Goal: Entertainment & Leisure: Consume media (video, audio)

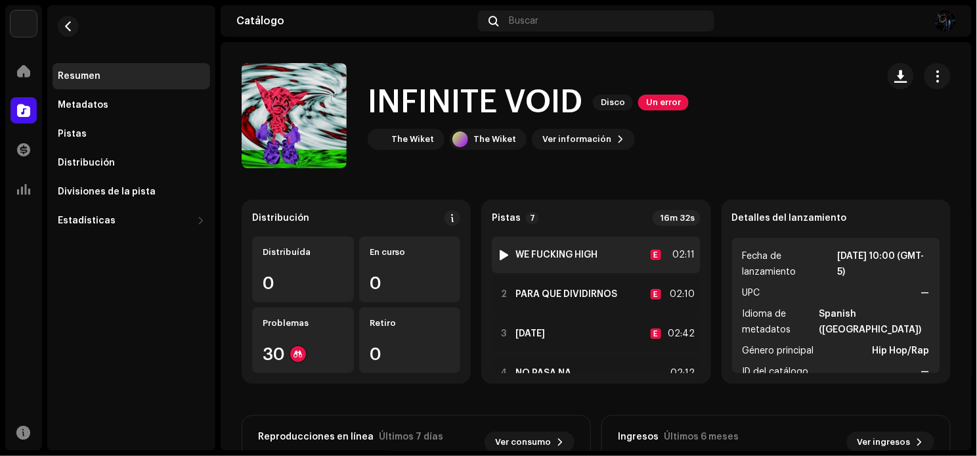
click at [499, 250] on div at bounding box center [504, 254] width 10 height 11
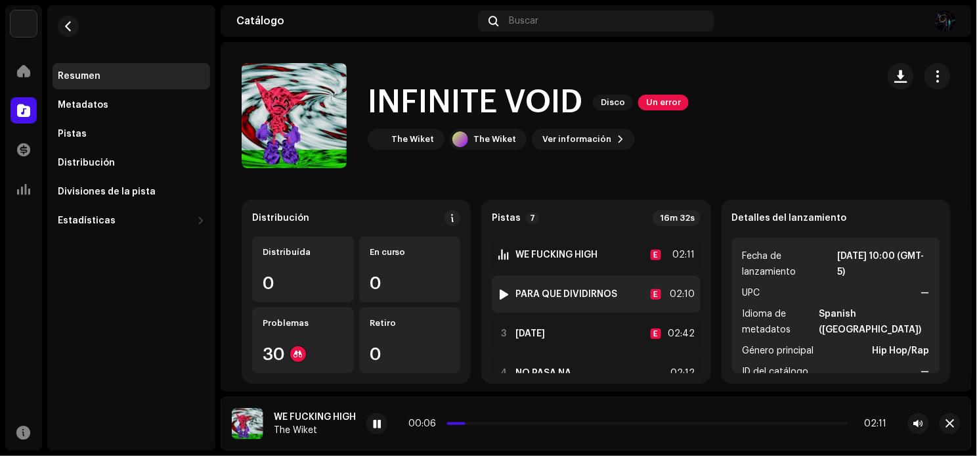
click at [493, 296] on div "2 PARA QUE DIVIDIRNOS E 02:10" at bounding box center [596, 294] width 208 height 37
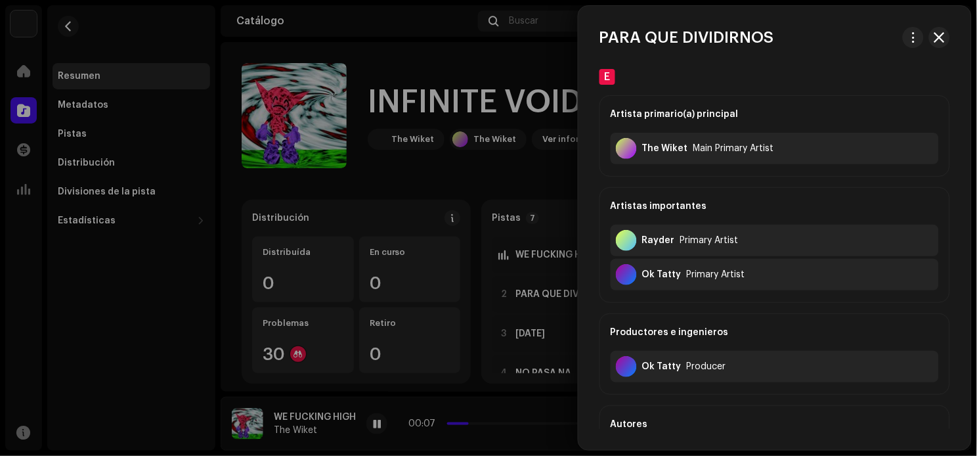
click at [497, 295] on div at bounding box center [488, 228] width 977 height 456
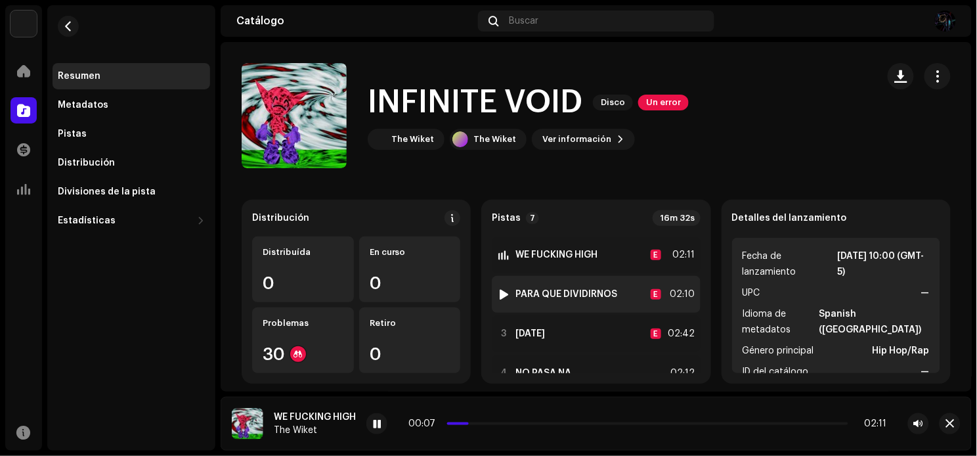
click at [500, 293] on div at bounding box center [504, 294] width 10 height 11
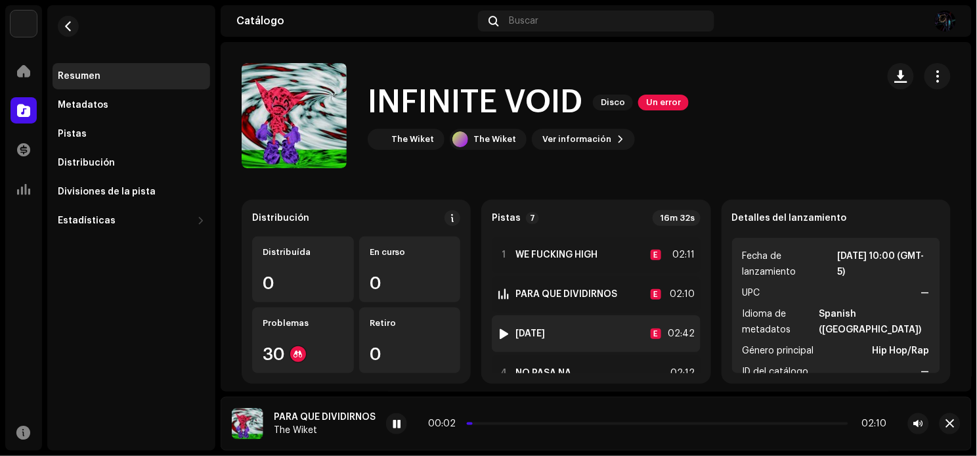
click at [500, 335] on div at bounding box center [504, 333] width 10 height 11
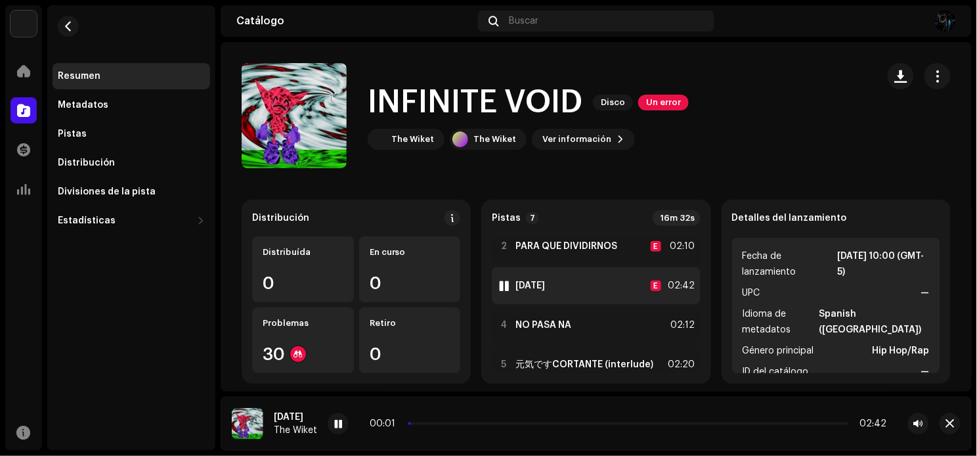
scroll to position [74, 0]
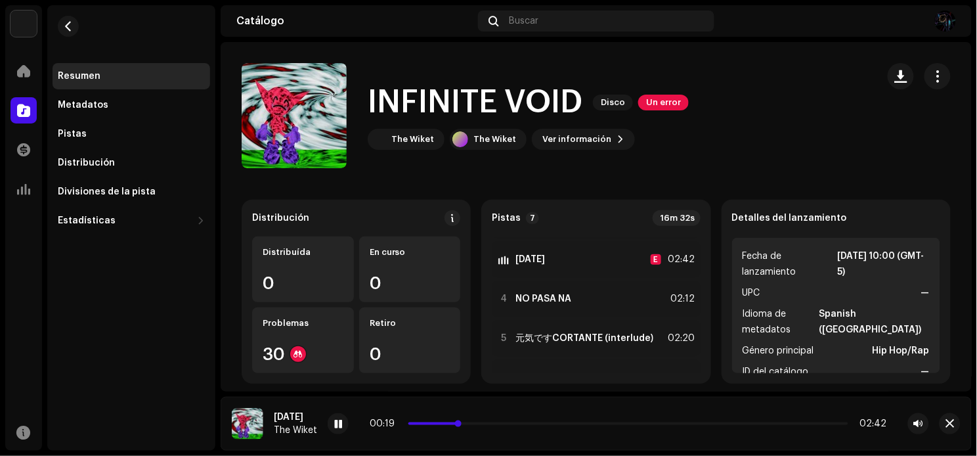
click at [423, 423] on span at bounding box center [434, 423] width 52 height 3
drag, startPoint x: 405, startPoint y: 423, endPoint x: 390, endPoint y: 428, distance: 15.8
click at [390, 428] on div "00:10 02:42" at bounding box center [628, 423] width 517 height 11
click at [412, 424] on span at bounding box center [423, 423] width 30 height 3
click at [328, 428] on div at bounding box center [338, 423] width 21 height 21
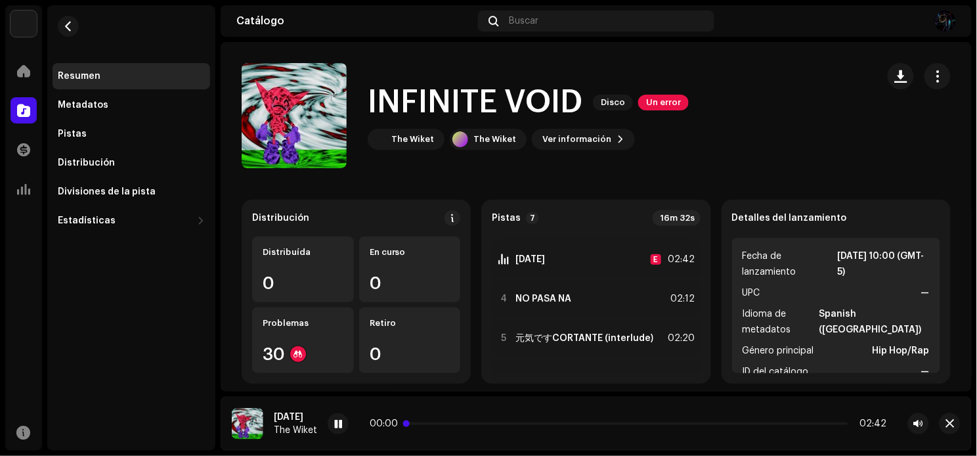
drag, startPoint x: 414, startPoint y: 425, endPoint x: 403, endPoint y: 425, distance: 10.5
click at [403, 425] on span at bounding box center [406, 423] width 7 height 7
drag, startPoint x: 408, startPoint y: 423, endPoint x: 398, endPoint y: 424, distance: 9.3
click at [398, 424] on div "00:17 02:42" at bounding box center [628, 423] width 517 height 11
click at [412, 423] on span at bounding box center [514, 423] width 212 height 3
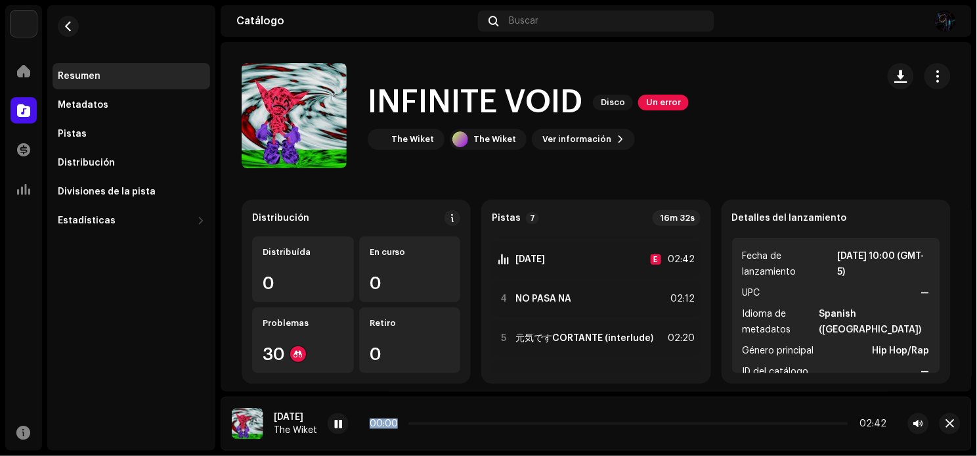
drag, startPoint x: 412, startPoint y: 422, endPoint x: 394, endPoint y: 425, distance: 18.0
click at [395, 425] on div "00:00 02:42" at bounding box center [628, 423] width 517 height 11
drag, startPoint x: 424, startPoint y: 424, endPoint x: 398, endPoint y: 423, distance: 25.6
click at [398, 423] on div "00:00 02:42" at bounding box center [628, 423] width 517 height 11
click at [339, 419] on span at bounding box center [338, 424] width 8 height 11
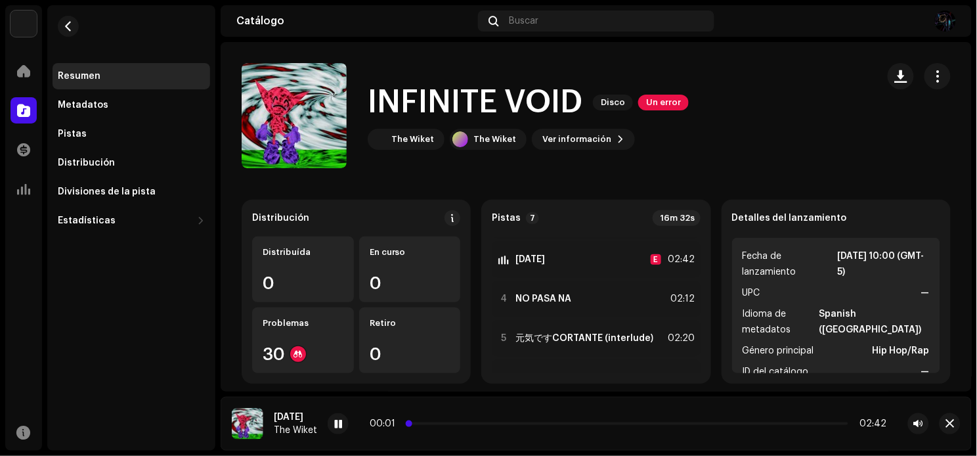
click at [406, 424] on span at bounding box center [409, 423] width 7 height 7
drag, startPoint x: 422, startPoint y: 422, endPoint x: 404, endPoint y: 424, distance: 18.5
click at [404, 424] on div "00:12 02:42" at bounding box center [628, 423] width 517 height 11
click at [423, 424] on span at bounding box center [428, 423] width 41 height 3
click at [415, 423] on span at bounding box center [416, 423] width 16 height 3
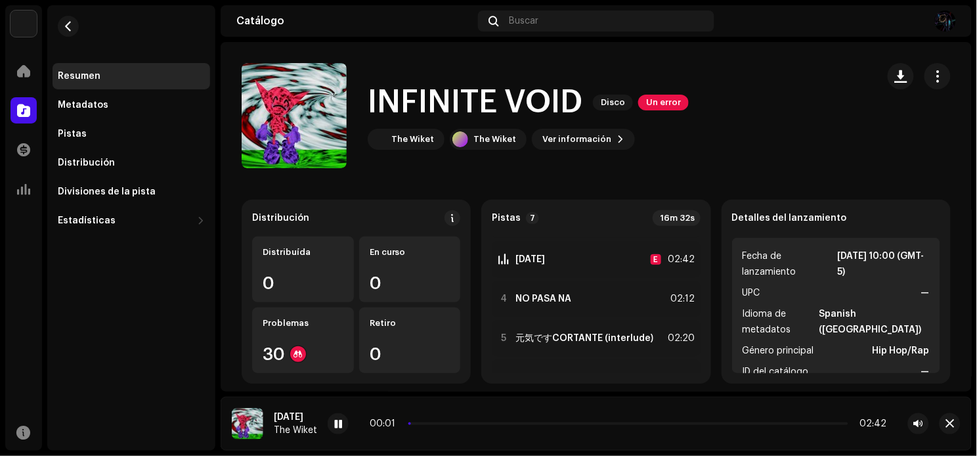
drag, startPoint x: 435, startPoint y: 421, endPoint x: 397, endPoint y: 422, distance: 37.4
click at [397, 422] on div "00:01 02:42" at bounding box center [628, 423] width 517 height 11
click at [417, 422] on span at bounding box center [462, 423] width 108 height 3
click at [415, 417] on div "00:41 02:42" at bounding box center [628, 423] width 601 height 21
click at [429, 422] on span at bounding box center [464, 423] width 112 height 3
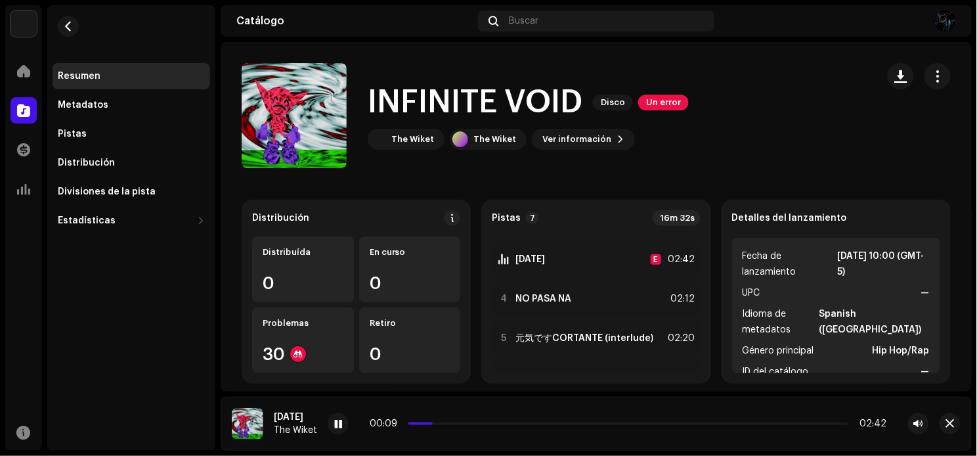
drag, startPoint x: 415, startPoint y: 420, endPoint x: 423, endPoint y: 427, distance: 10.3
click at [423, 427] on div "00:09 02:42" at bounding box center [628, 423] width 517 height 11
click at [415, 423] on span at bounding box center [423, 423] width 30 height 3
click at [337, 427] on span at bounding box center [338, 424] width 8 height 11
click at [429, 423] on span at bounding box center [458, 423] width 100 height 3
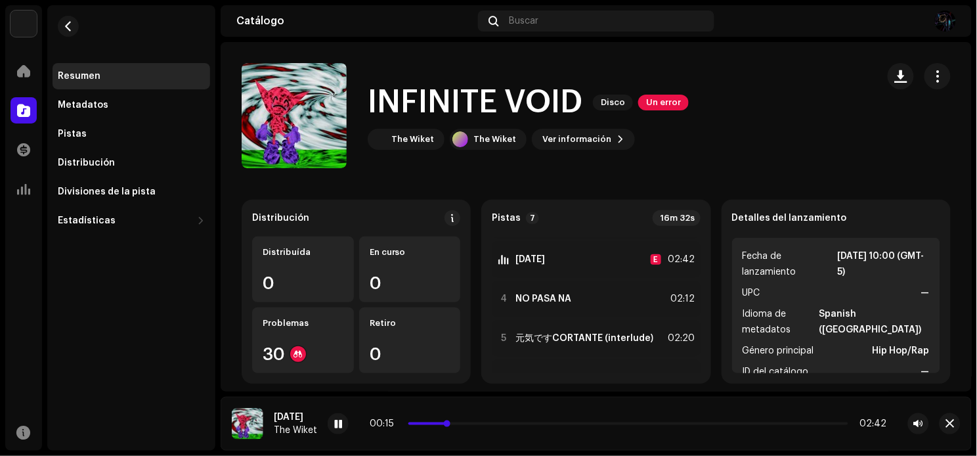
click at [418, 423] on span at bounding box center [428, 423] width 41 height 3
click at [412, 425] on div "00:20 02:42" at bounding box center [628, 423] width 517 height 11
drag, startPoint x: 412, startPoint y: 422, endPoint x: 404, endPoint y: 422, distance: 7.9
click at [408, 422] on span at bounding box center [438, 423] width 60 height 3
